Goal: Navigation & Orientation: Understand site structure

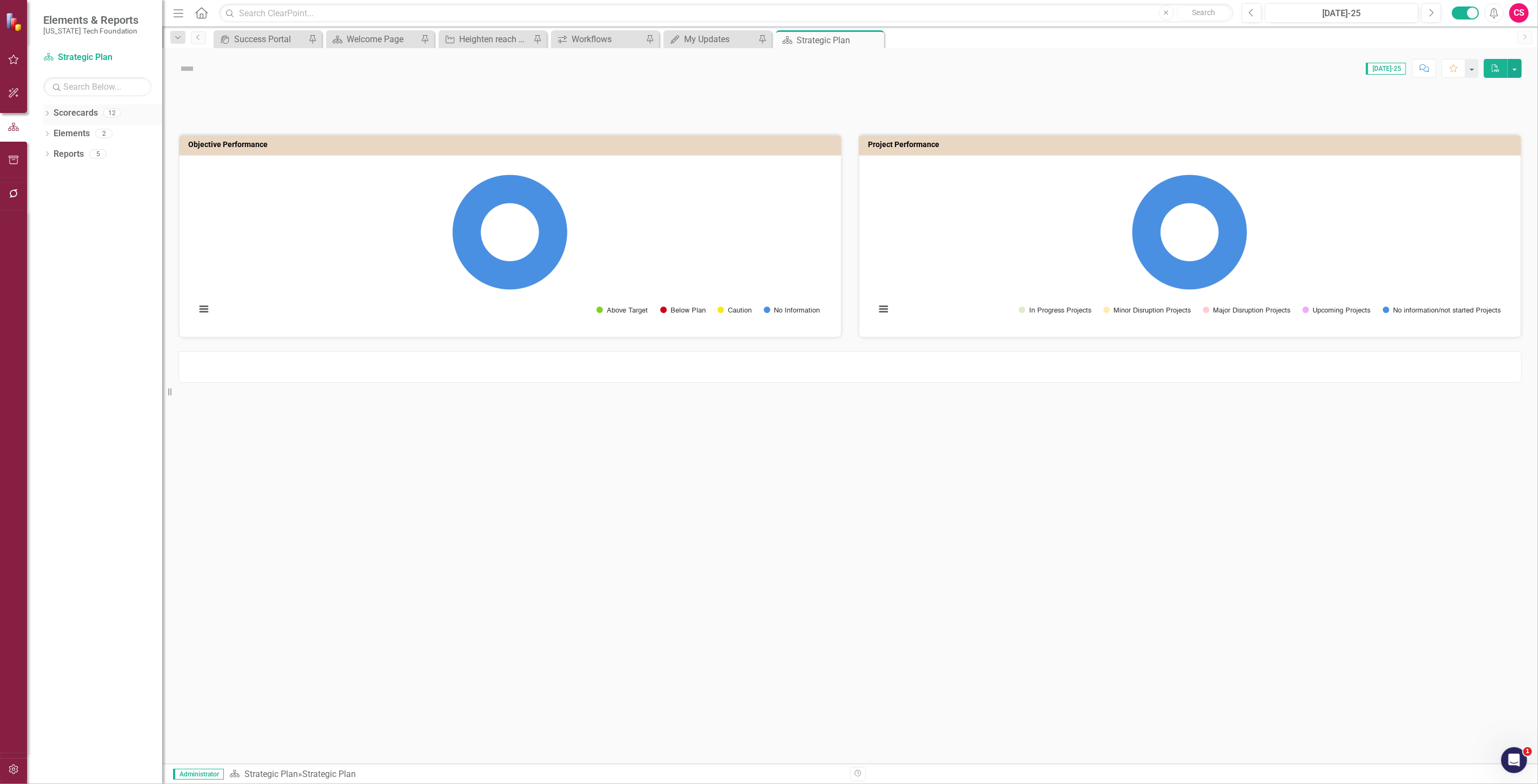
click at [83, 118] on link "Scorecards" at bounding box center [75, 113] width 44 height 12
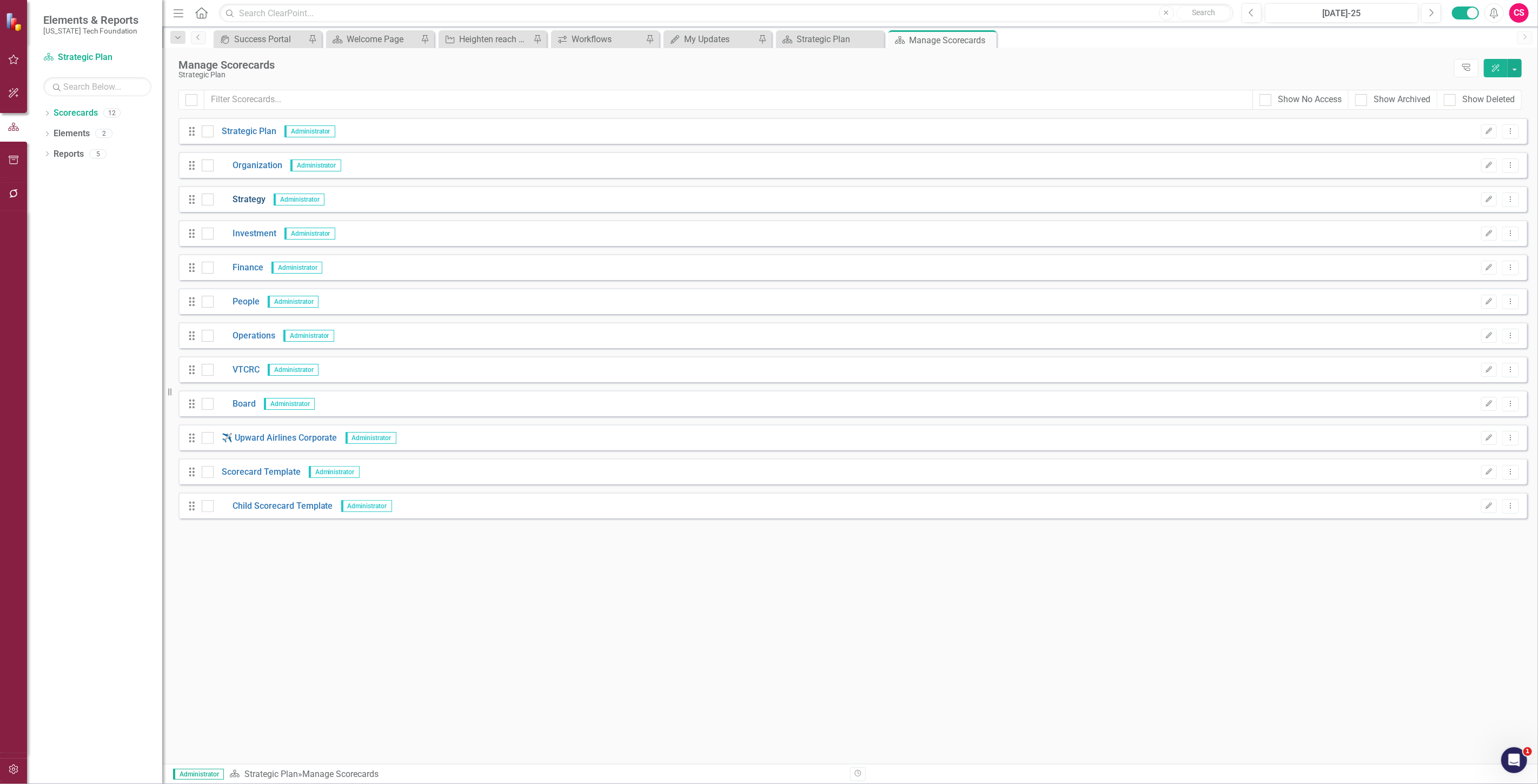
click at [250, 194] on link "Strategy" at bounding box center [239, 199] width 52 height 12
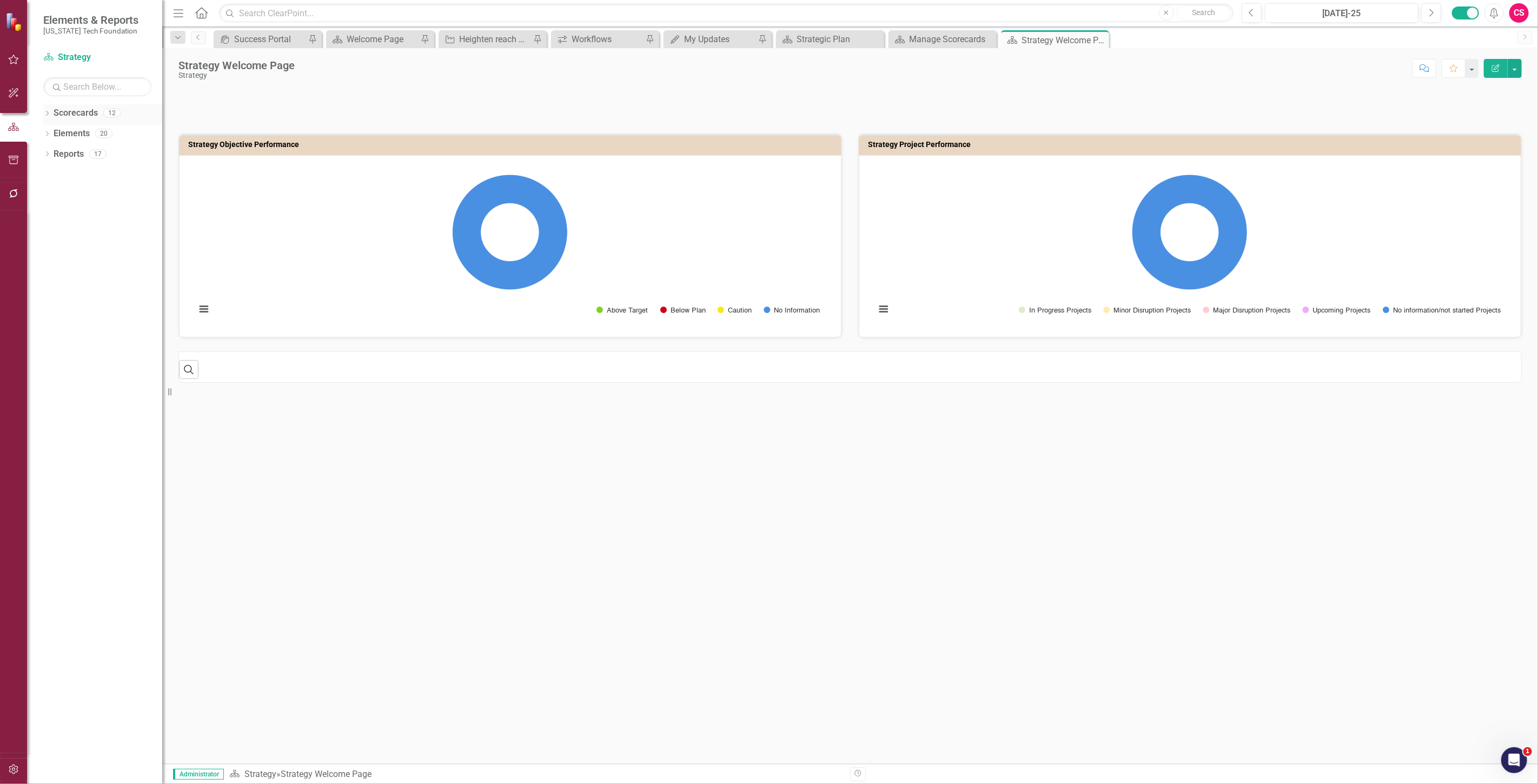
click at [81, 112] on link "Scorecards" at bounding box center [75, 113] width 44 height 12
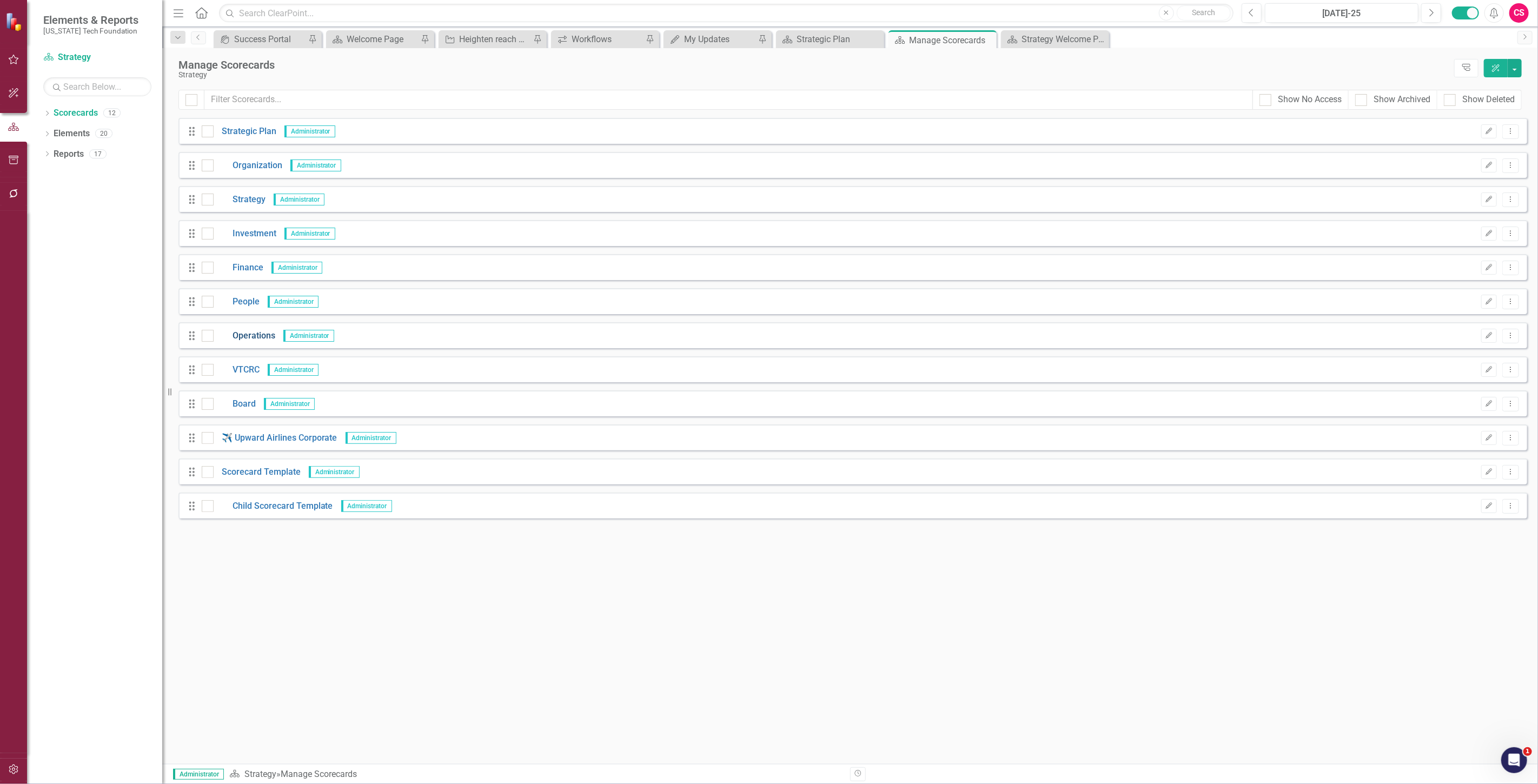
click at [263, 332] on link "Operations" at bounding box center [244, 336] width 61 height 12
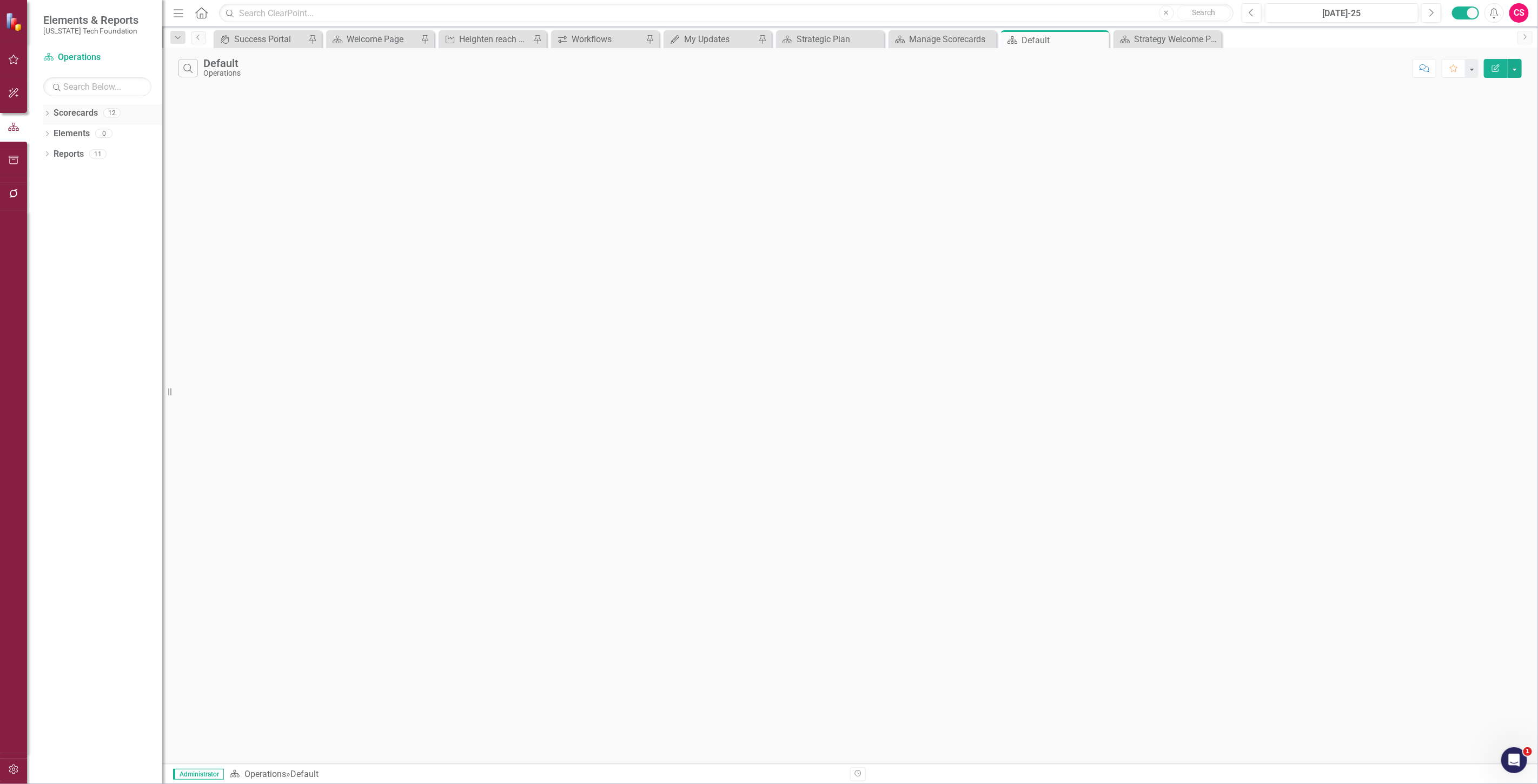
click at [75, 109] on link "Scorecards" at bounding box center [75, 113] width 44 height 12
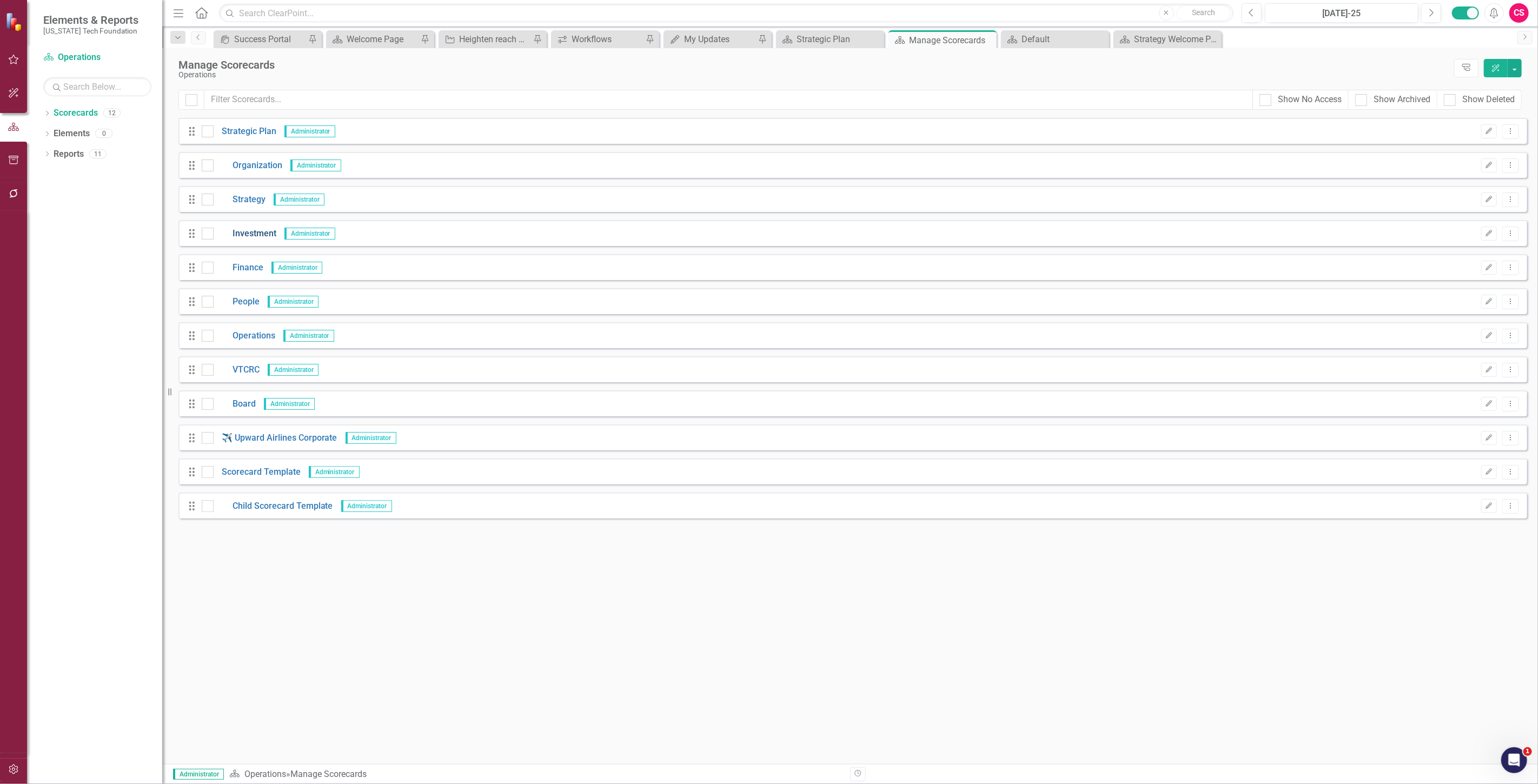
click at [247, 233] on link "Investment" at bounding box center [244, 233] width 62 height 12
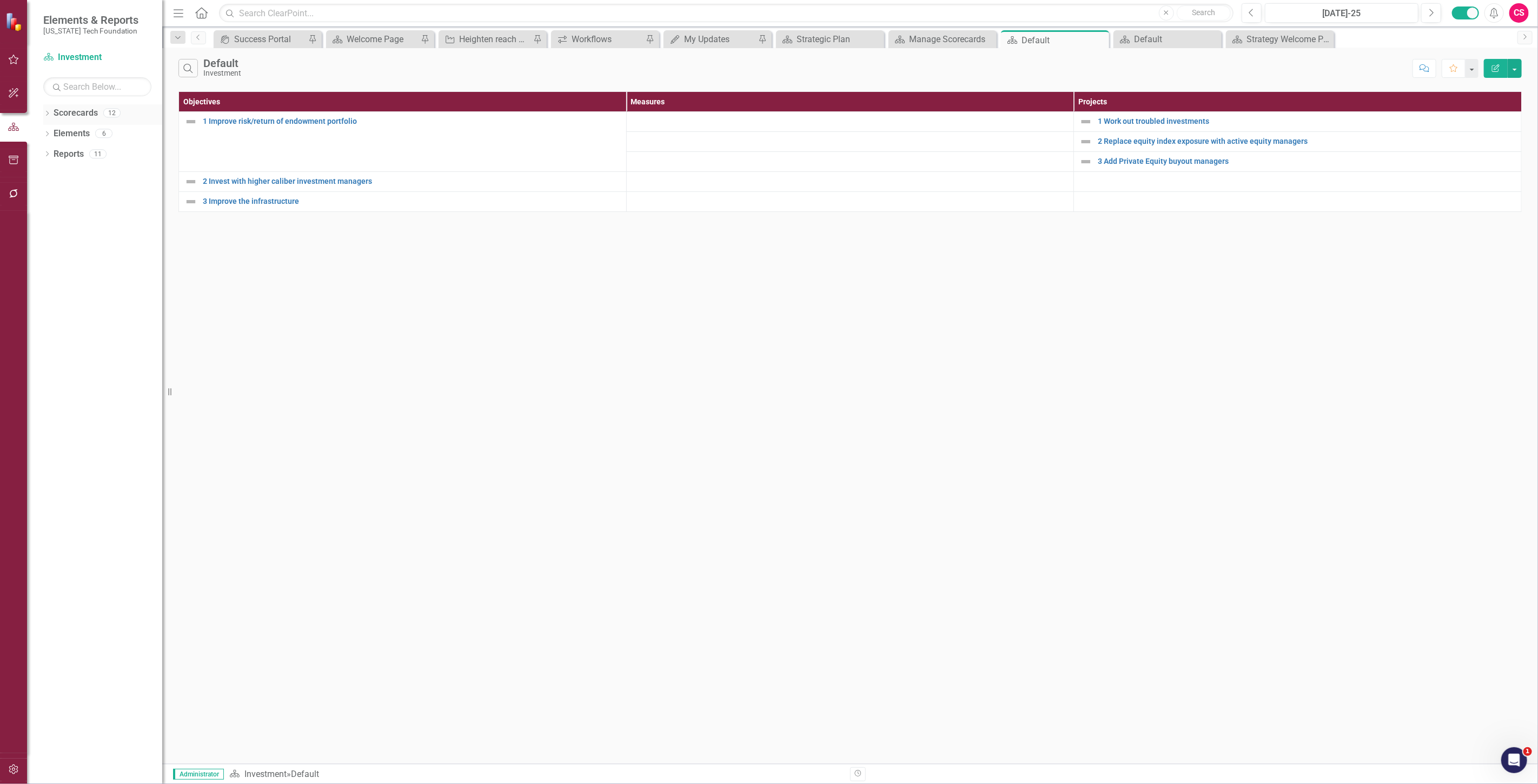
click at [71, 109] on link "Scorecards" at bounding box center [75, 113] width 44 height 12
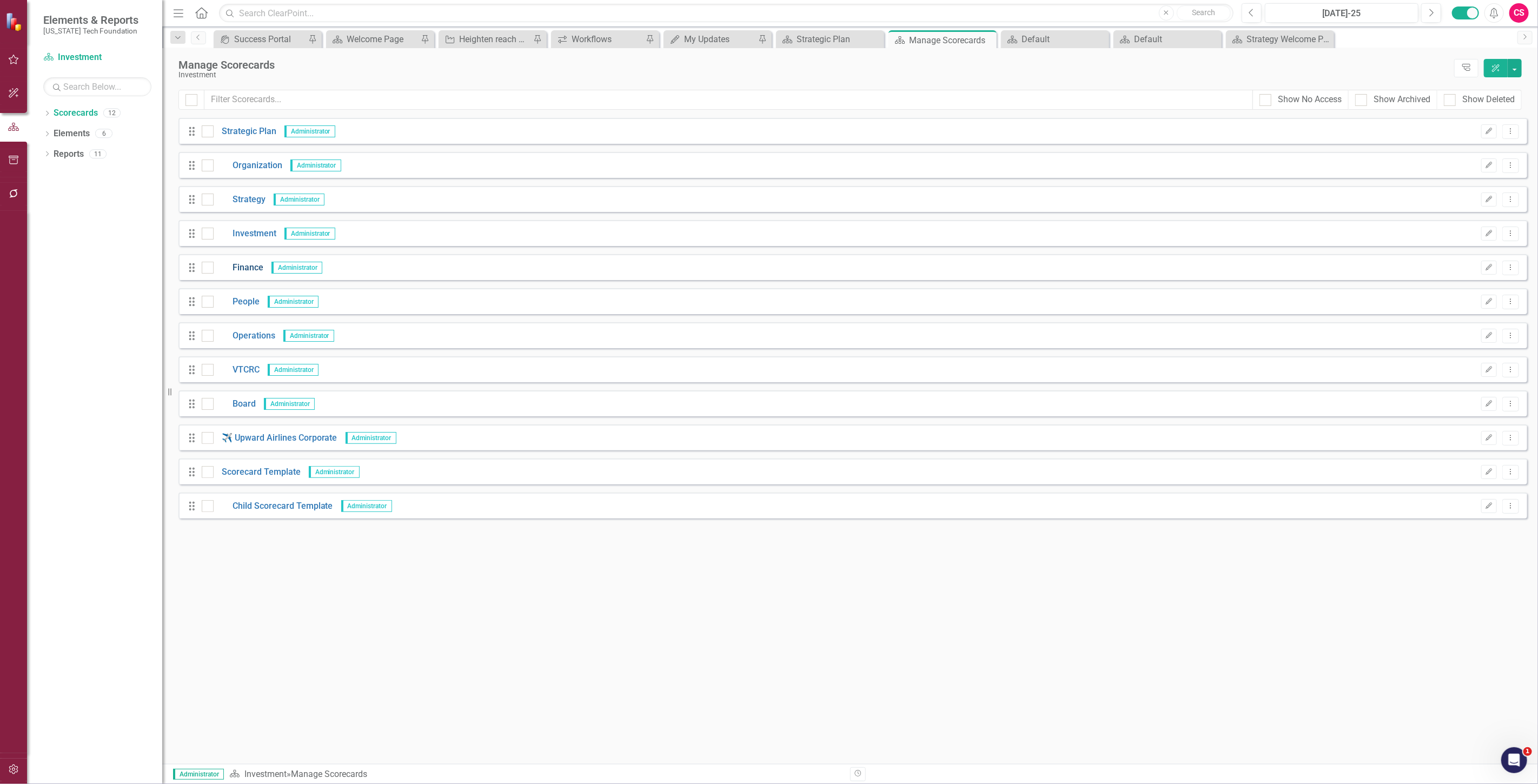
click at [249, 273] on link "Finance" at bounding box center [238, 267] width 50 height 12
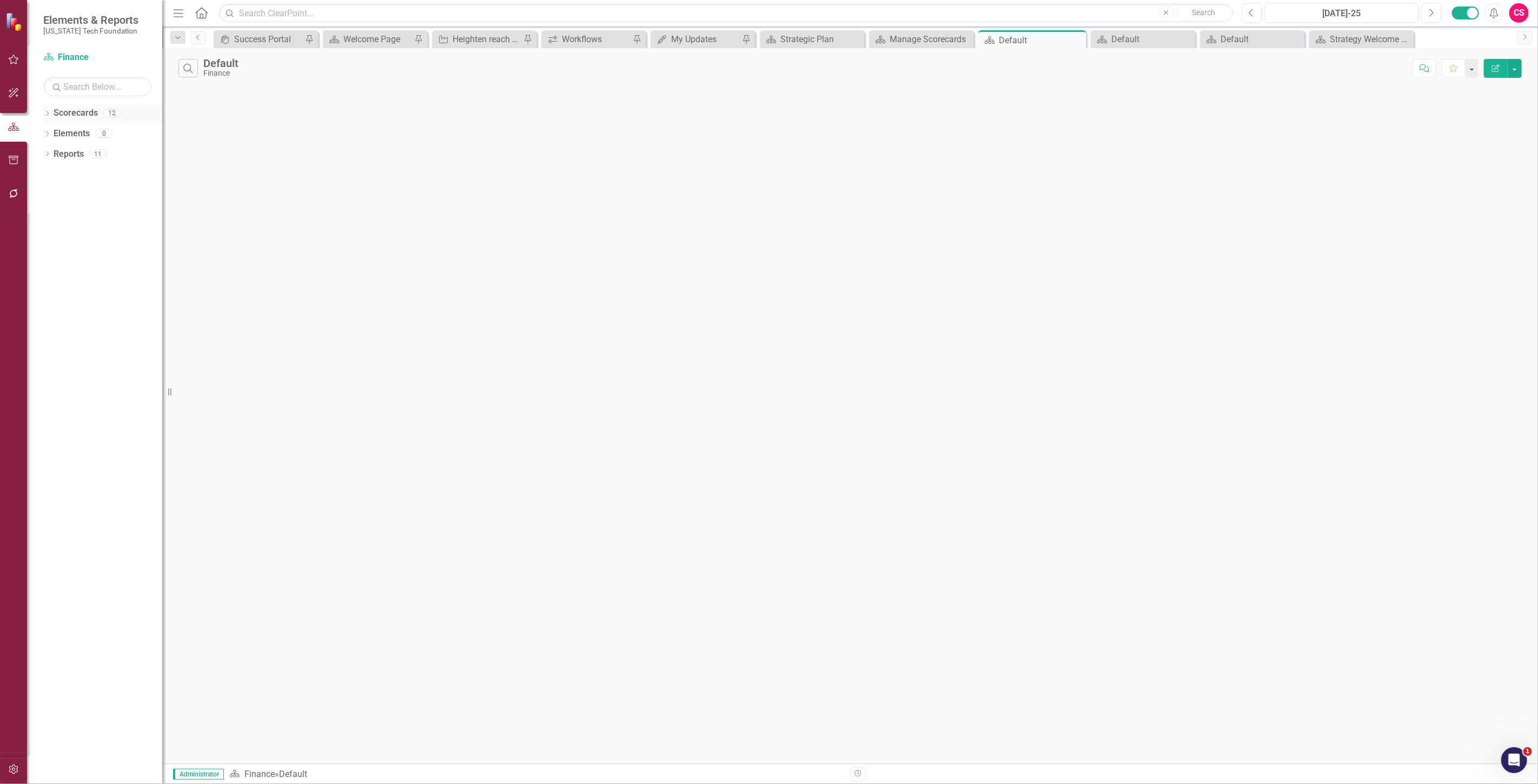
click at [80, 115] on link "Scorecards" at bounding box center [75, 113] width 44 height 12
